Goal: Information Seeking & Learning: Learn about a topic

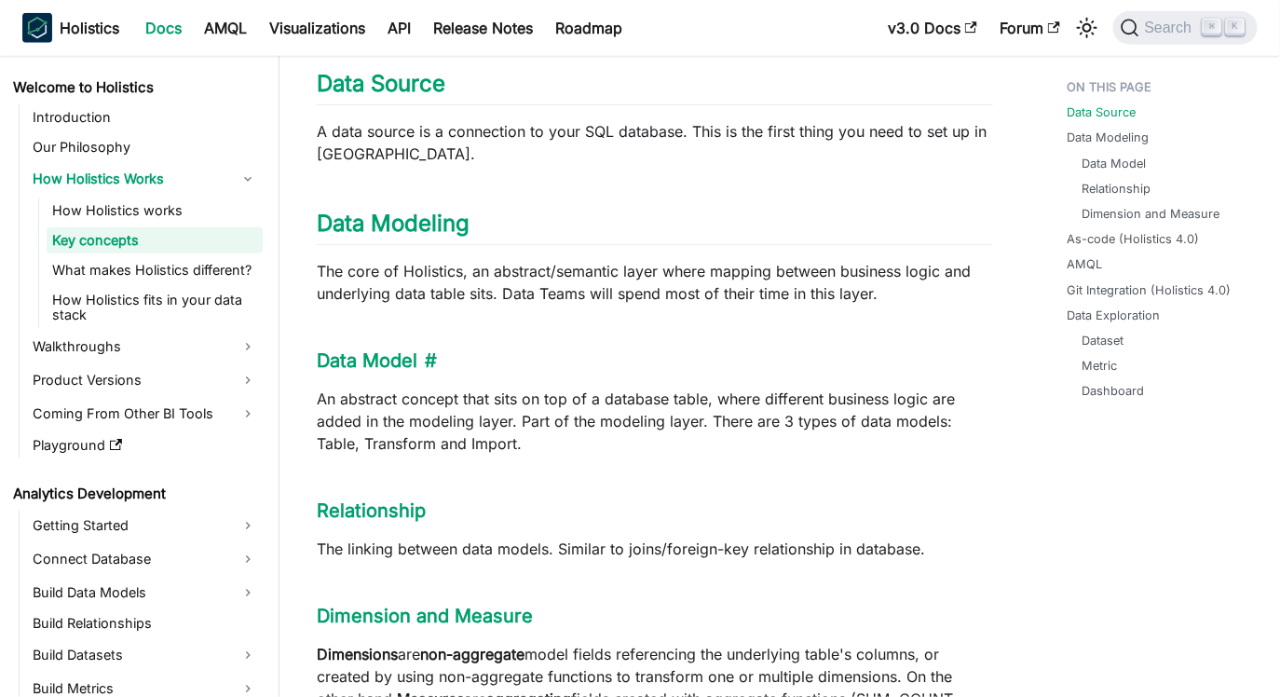
scroll to position [579, 0]
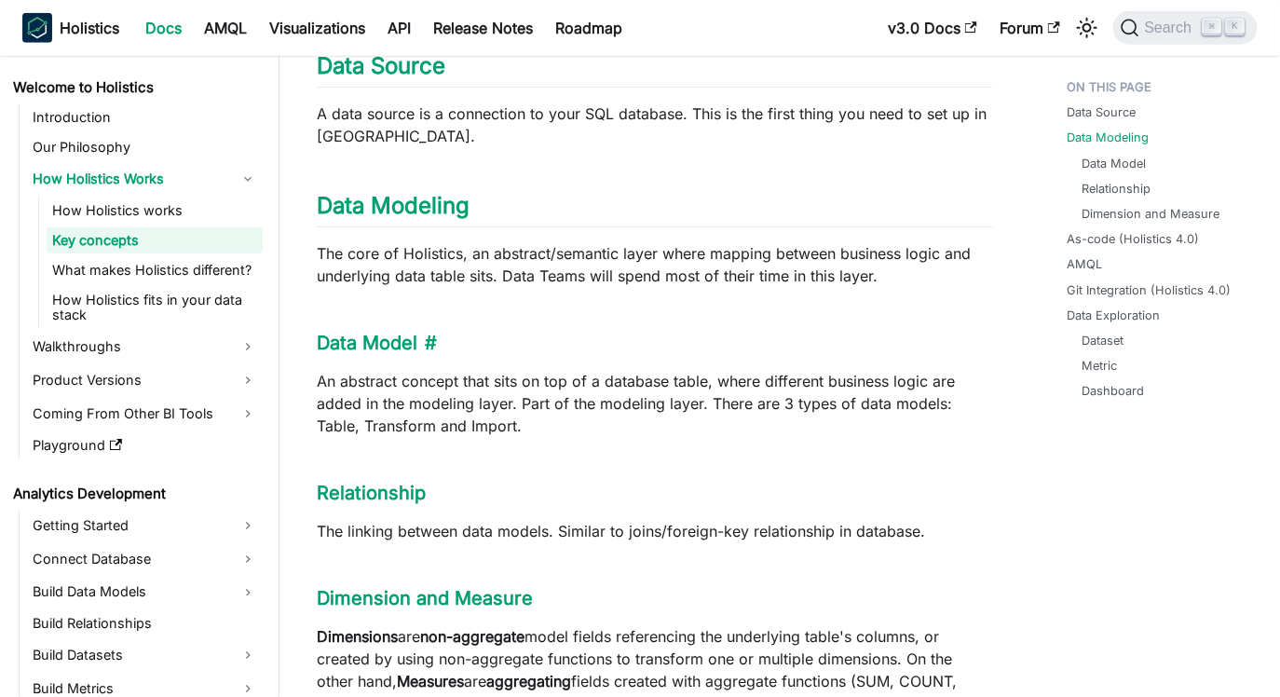
click at [564, 405] on p "An abstract concept that sits on top of a database table, where different busin…" at bounding box center [655, 403] width 677 height 67
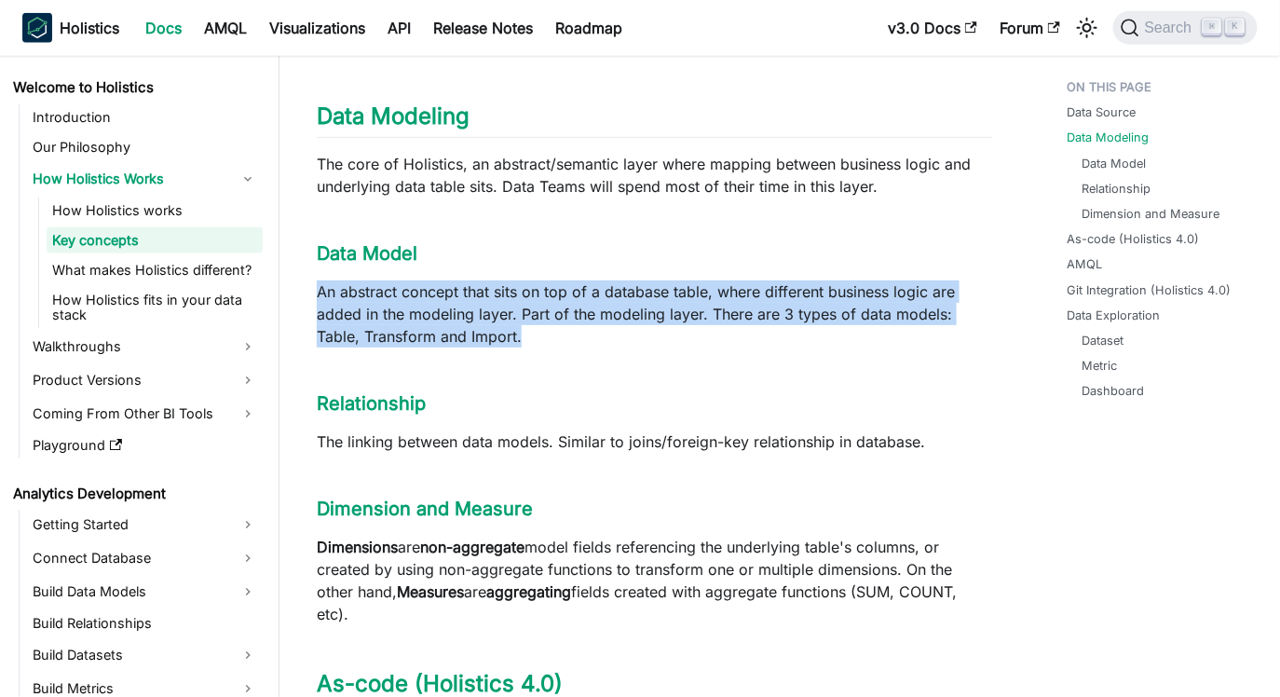
scroll to position [671, 0]
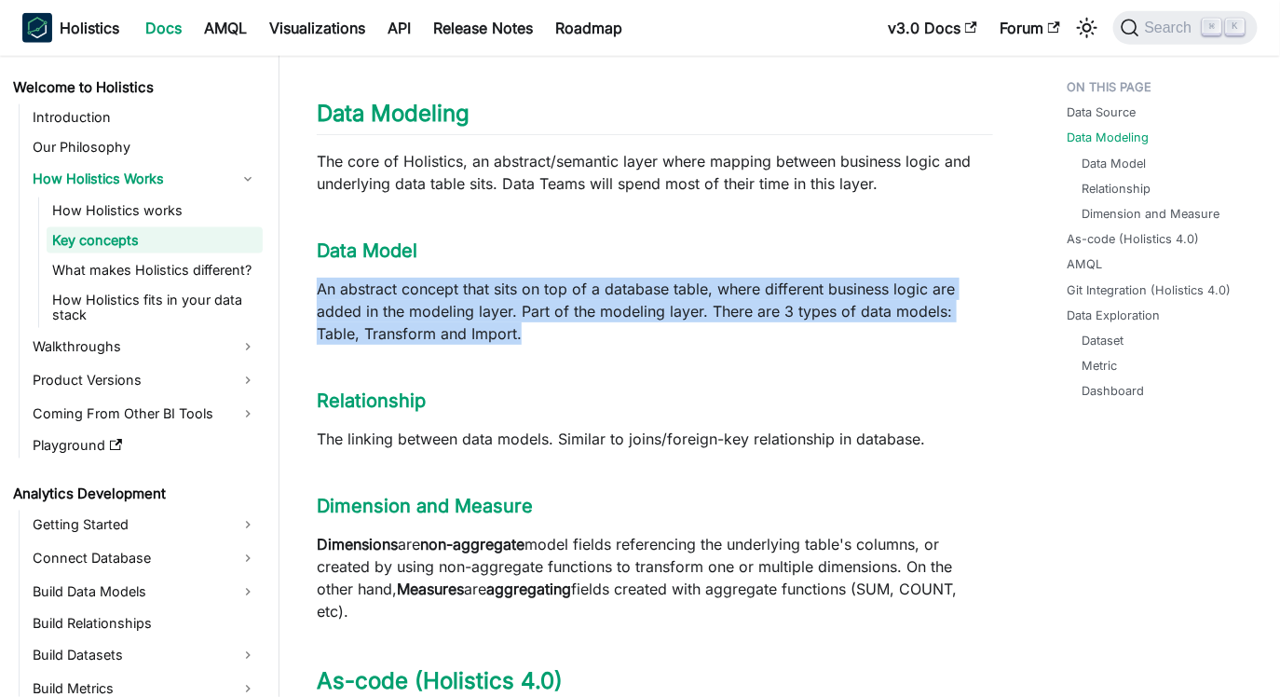
click at [541, 445] on p "The linking between data models. Similar to joins/foreign-key relationship in d…" at bounding box center [655, 439] width 677 height 22
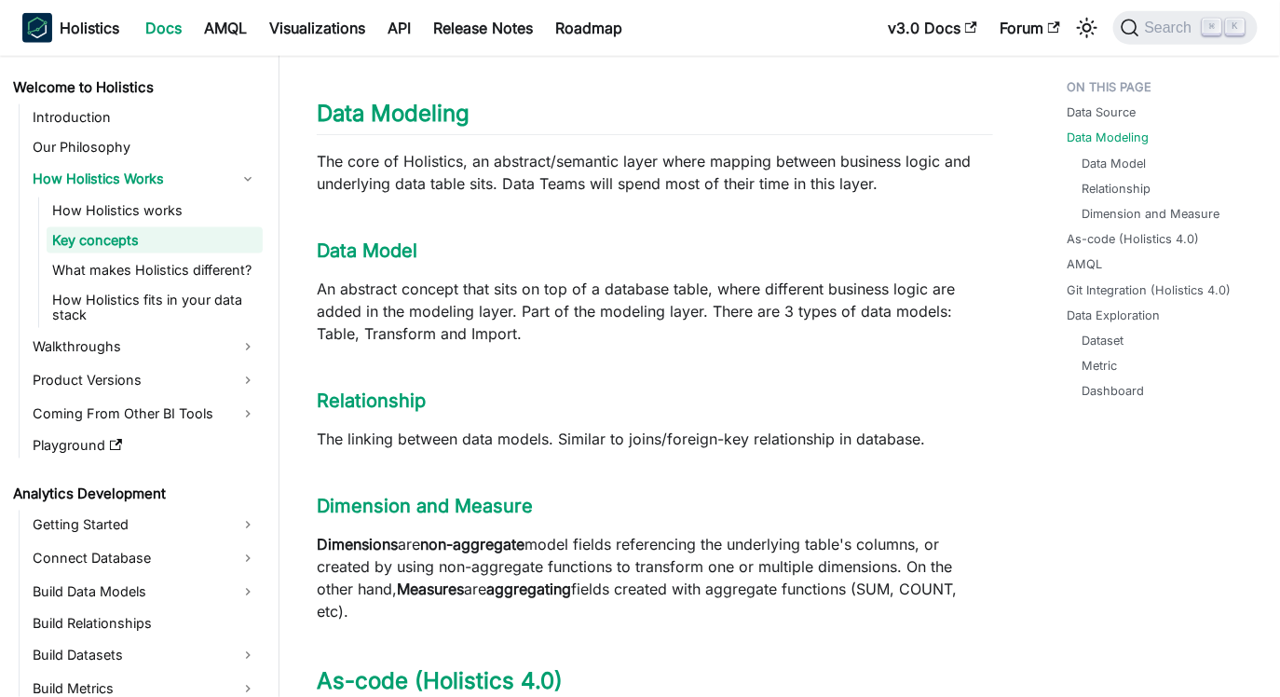
click at [541, 445] on p "The linking between data models. Similar to joins/foreign-key relationship in d…" at bounding box center [655, 439] width 677 height 22
click at [518, 554] on p "Dimensions are non-aggregate model fields referencing the underlying table's co…" at bounding box center [655, 577] width 677 height 89
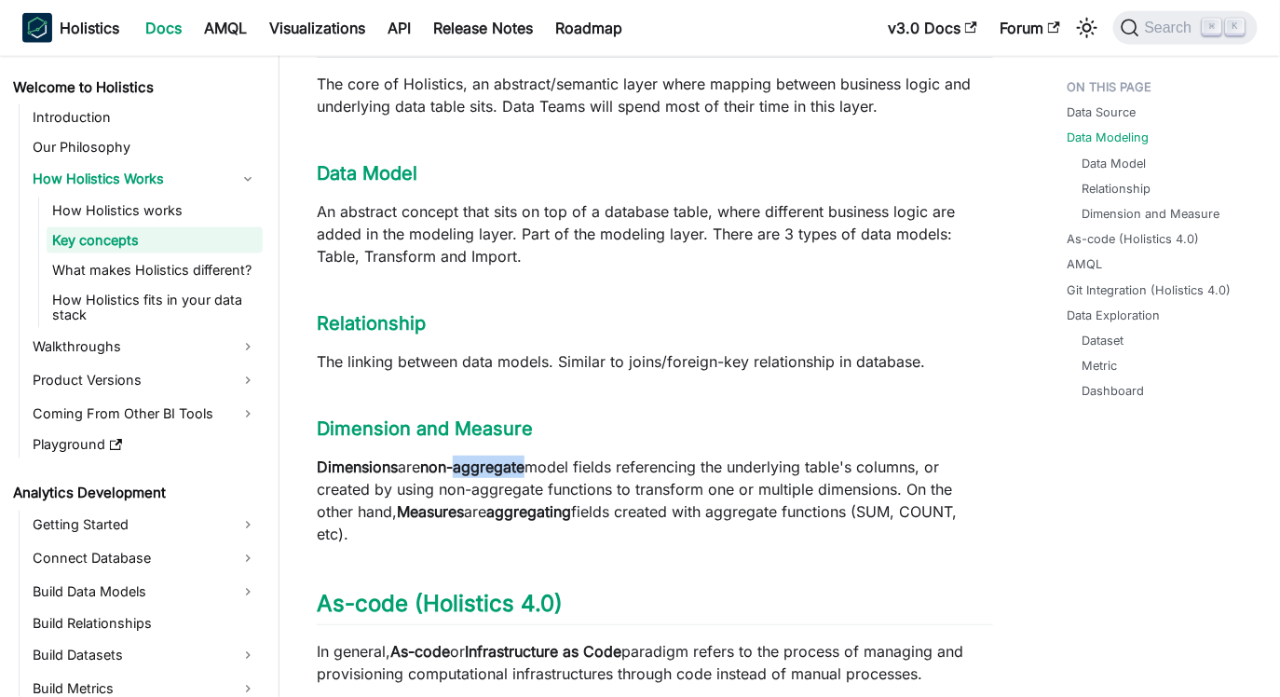
scroll to position [789, 0]
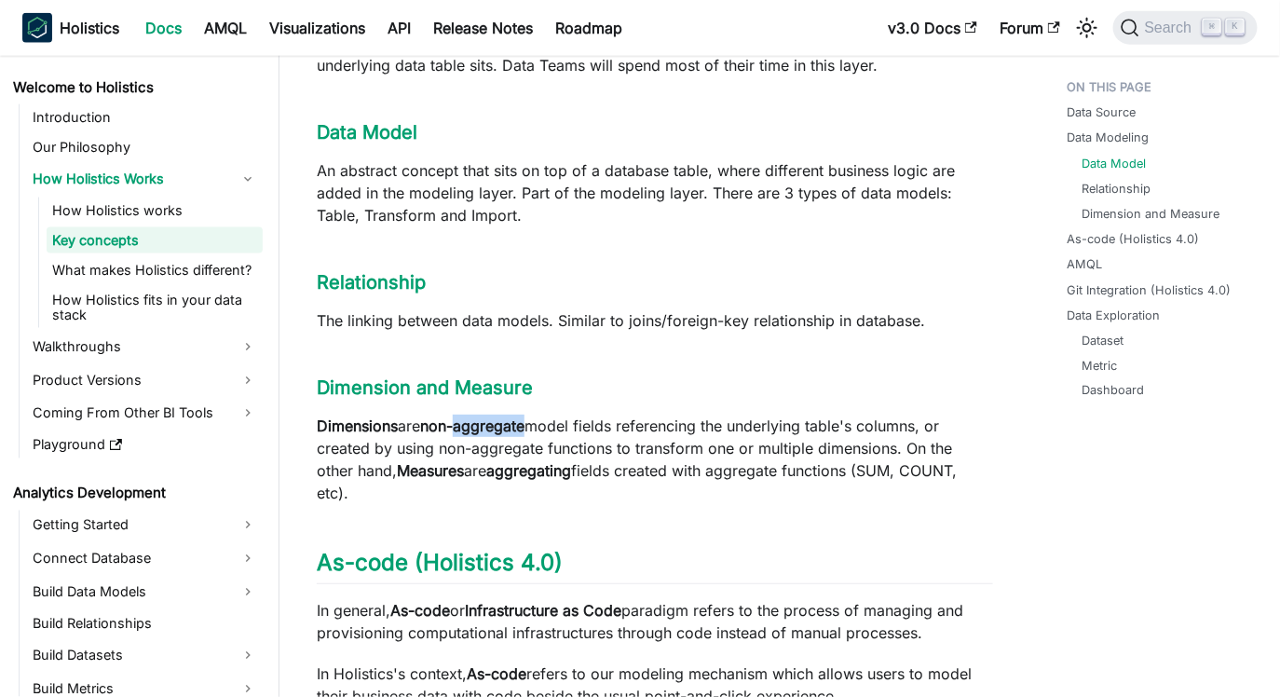
click at [632, 483] on p "Dimensions are non-aggregate model fields referencing the underlying table's co…" at bounding box center [655, 459] width 677 height 89
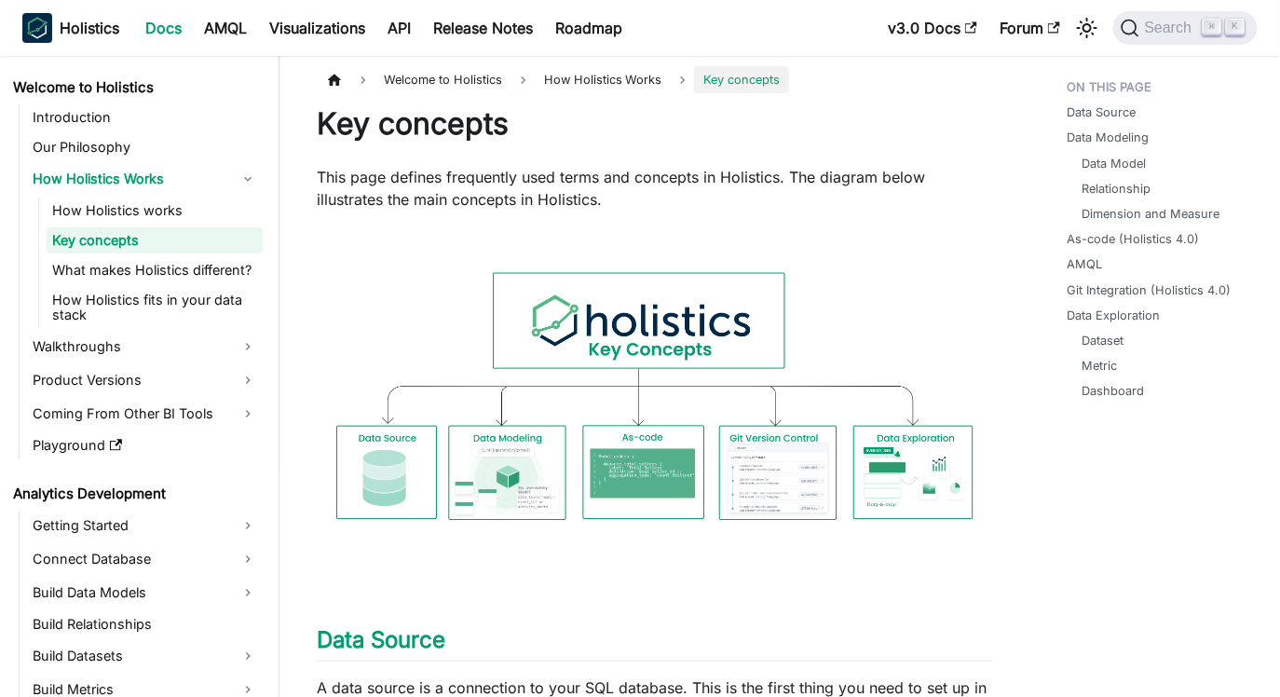
scroll to position [0, 0]
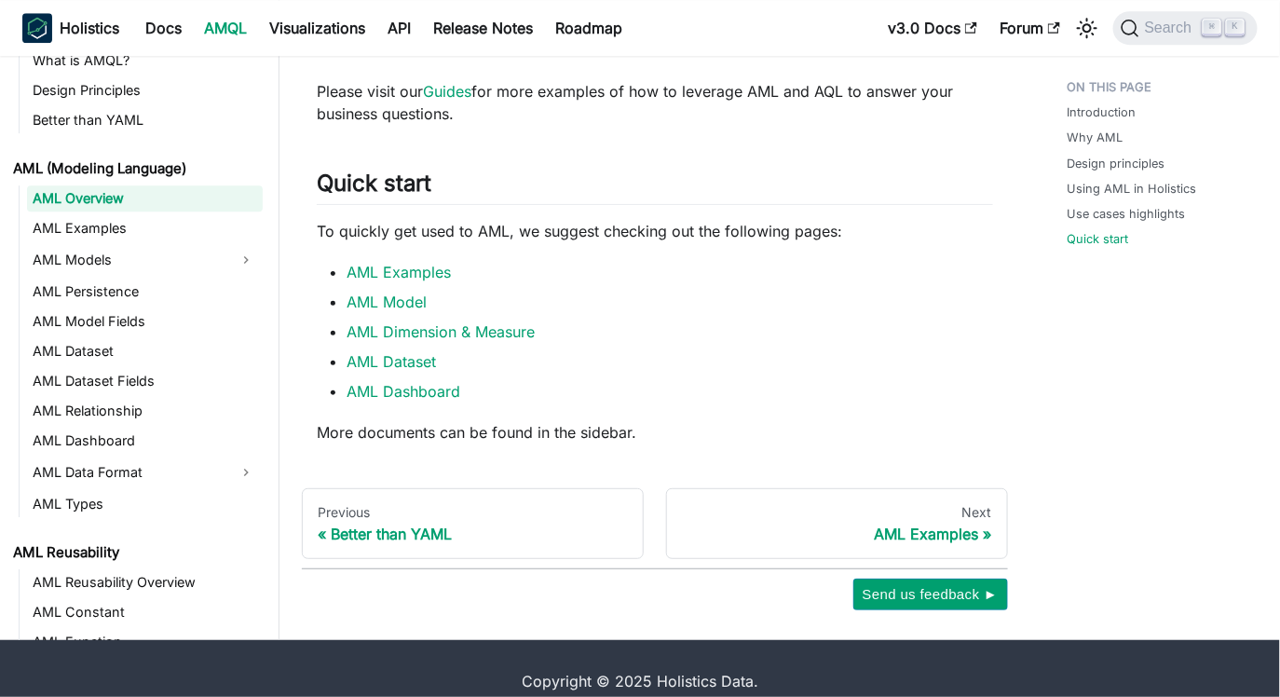
scroll to position [1761, 0]
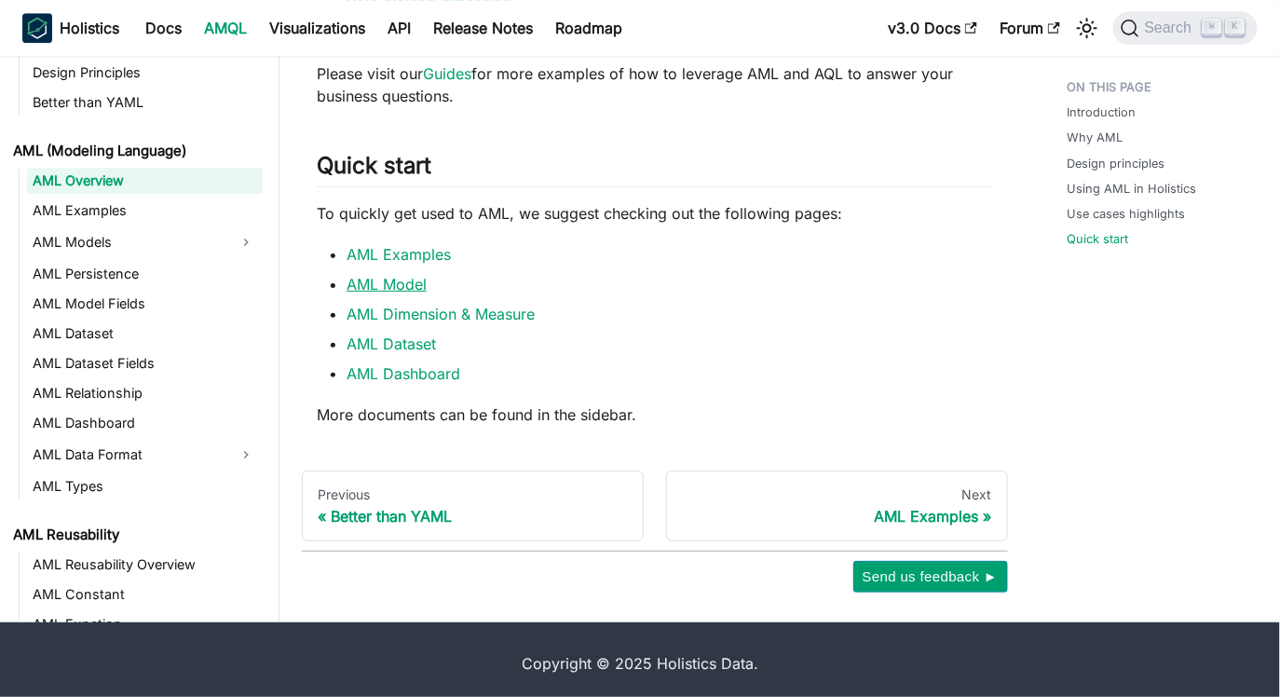
click at [416, 280] on link "AML Model" at bounding box center [387, 284] width 80 height 19
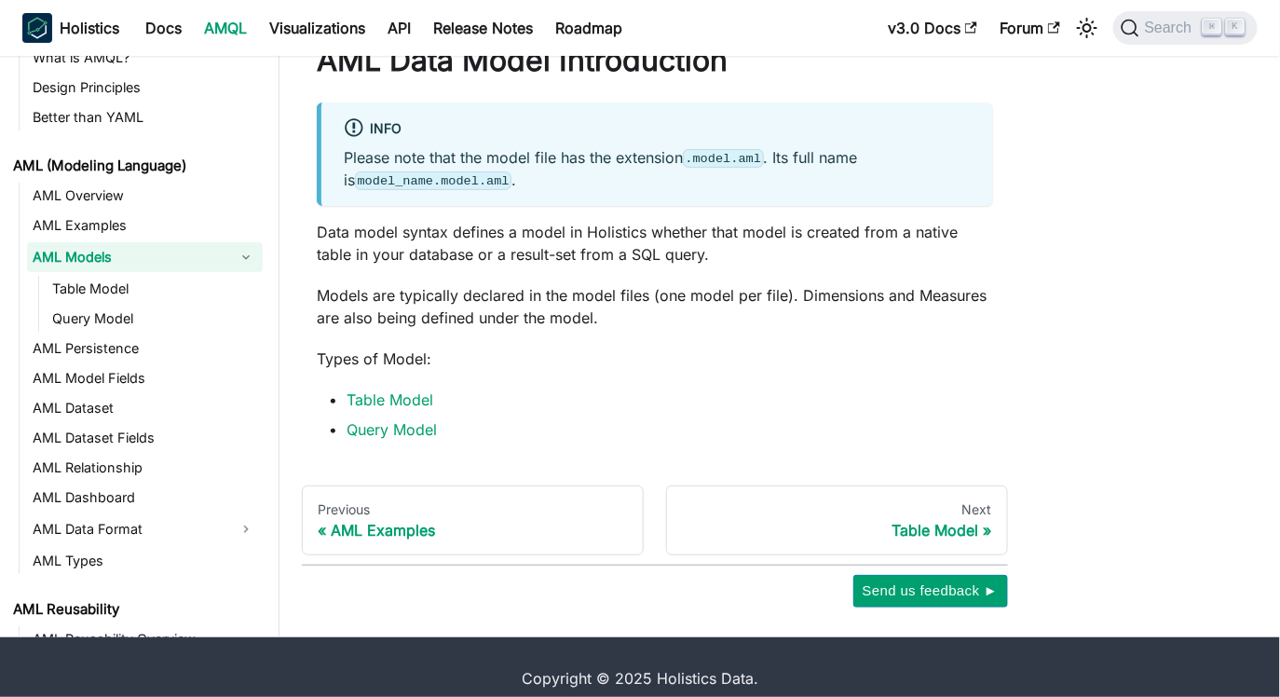
scroll to position [89, 0]
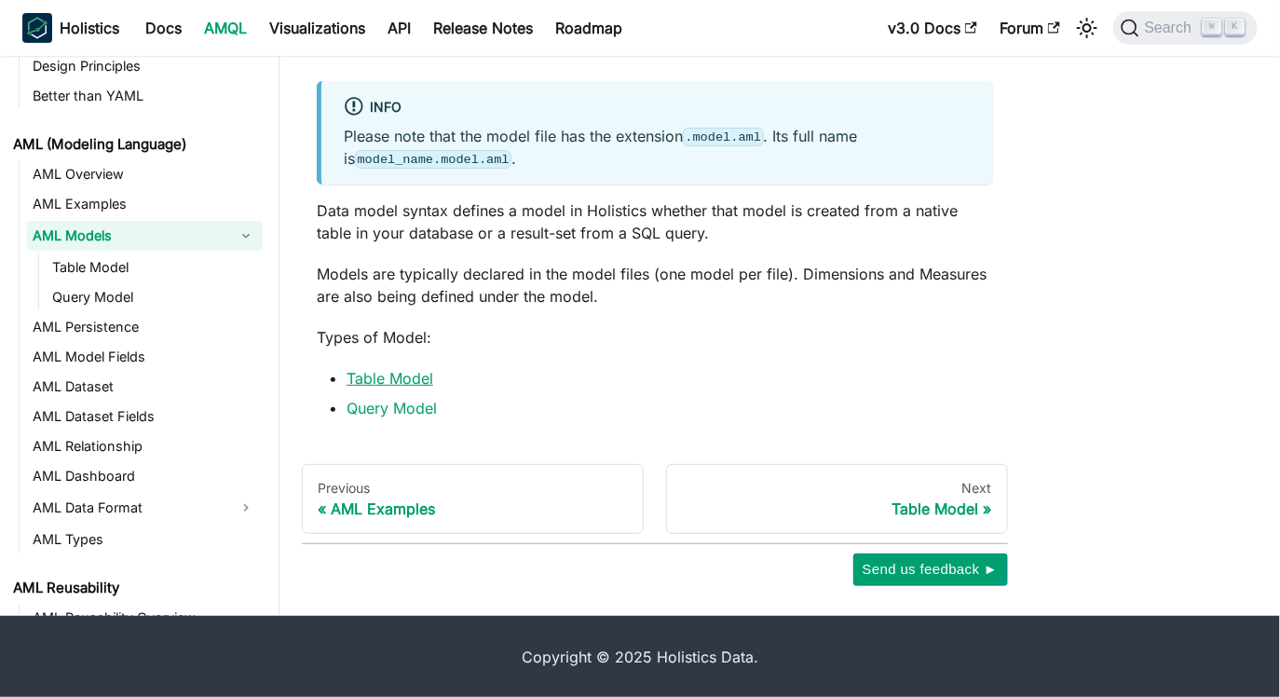
click at [425, 383] on link "Table Model" at bounding box center [390, 378] width 87 height 19
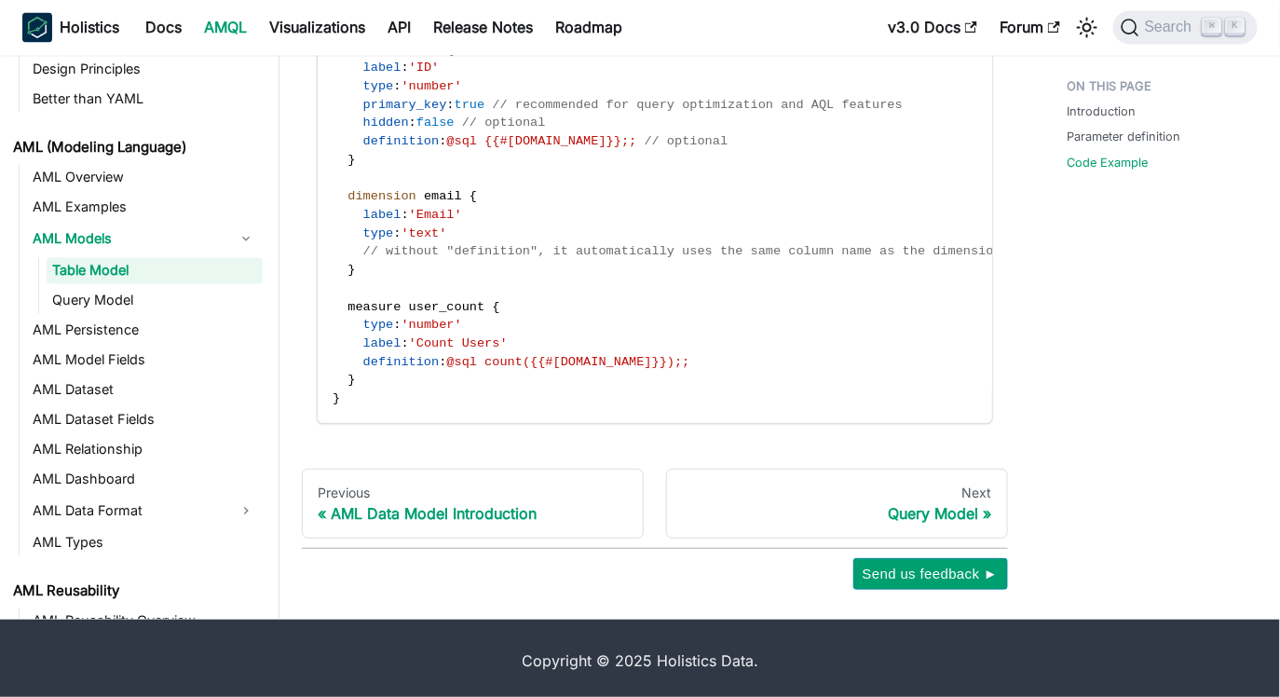
scroll to position [1170, 0]
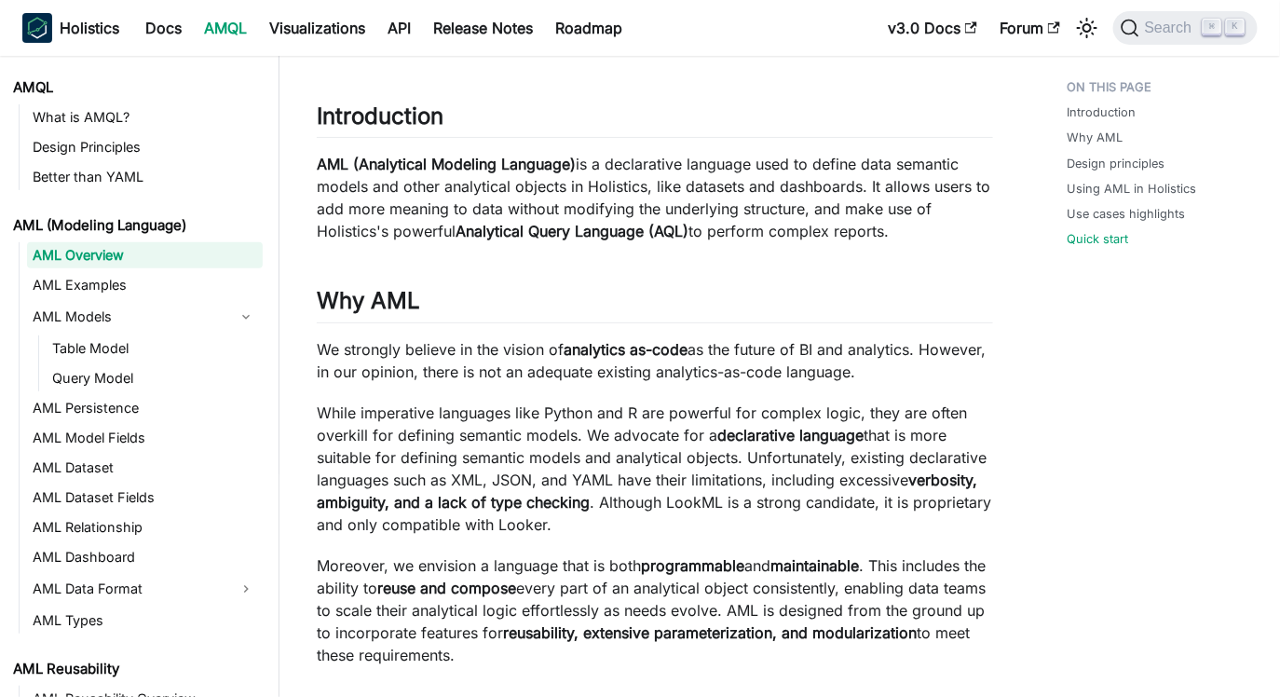
scroll to position [1761, 0]
